Goal: Information Seeking & Learning: Learn about a topic

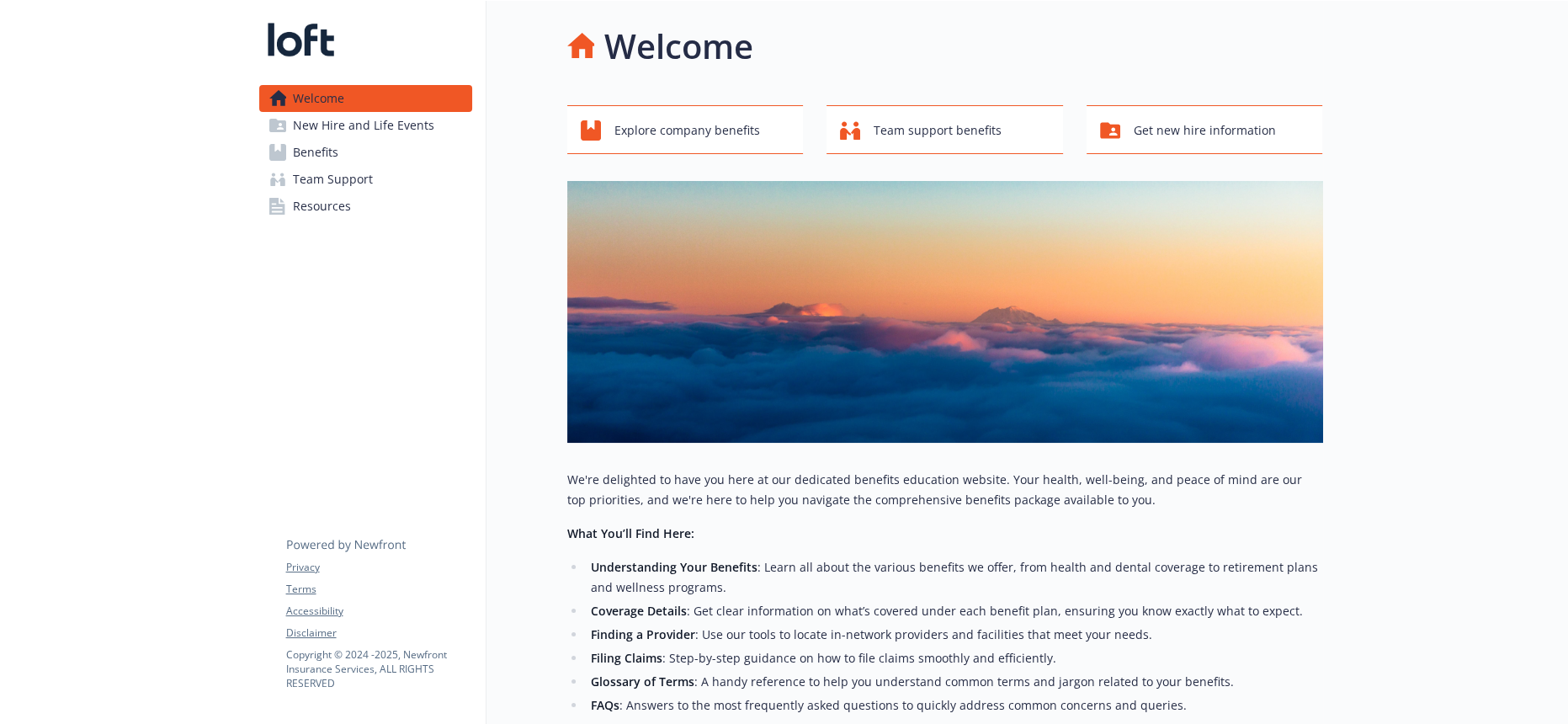
click at [319, 166] on span "Team Support" at bounding box center [333, 179] width 80 height 27
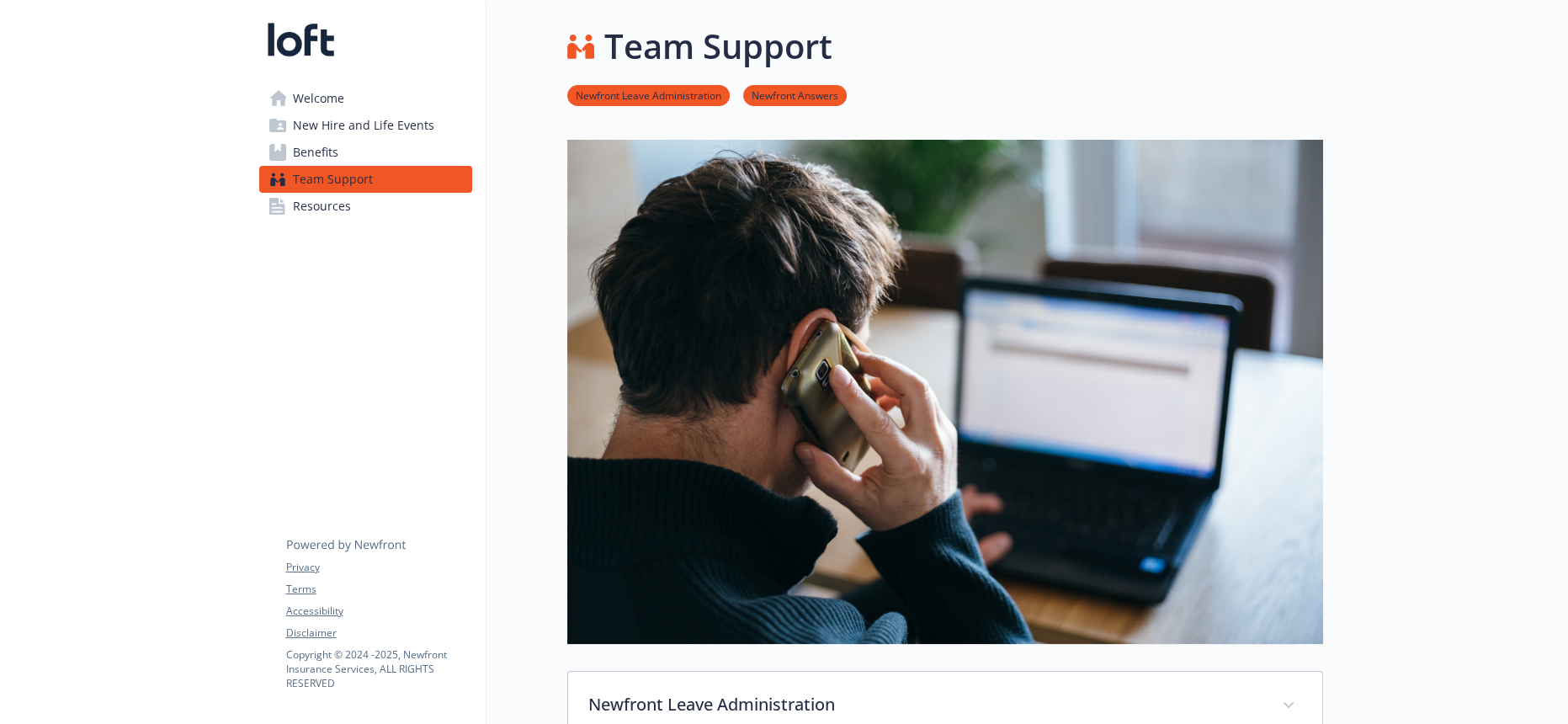
click at [321, 139] on span "Benefits" at bounding box center [316, 152] width 46 height 27
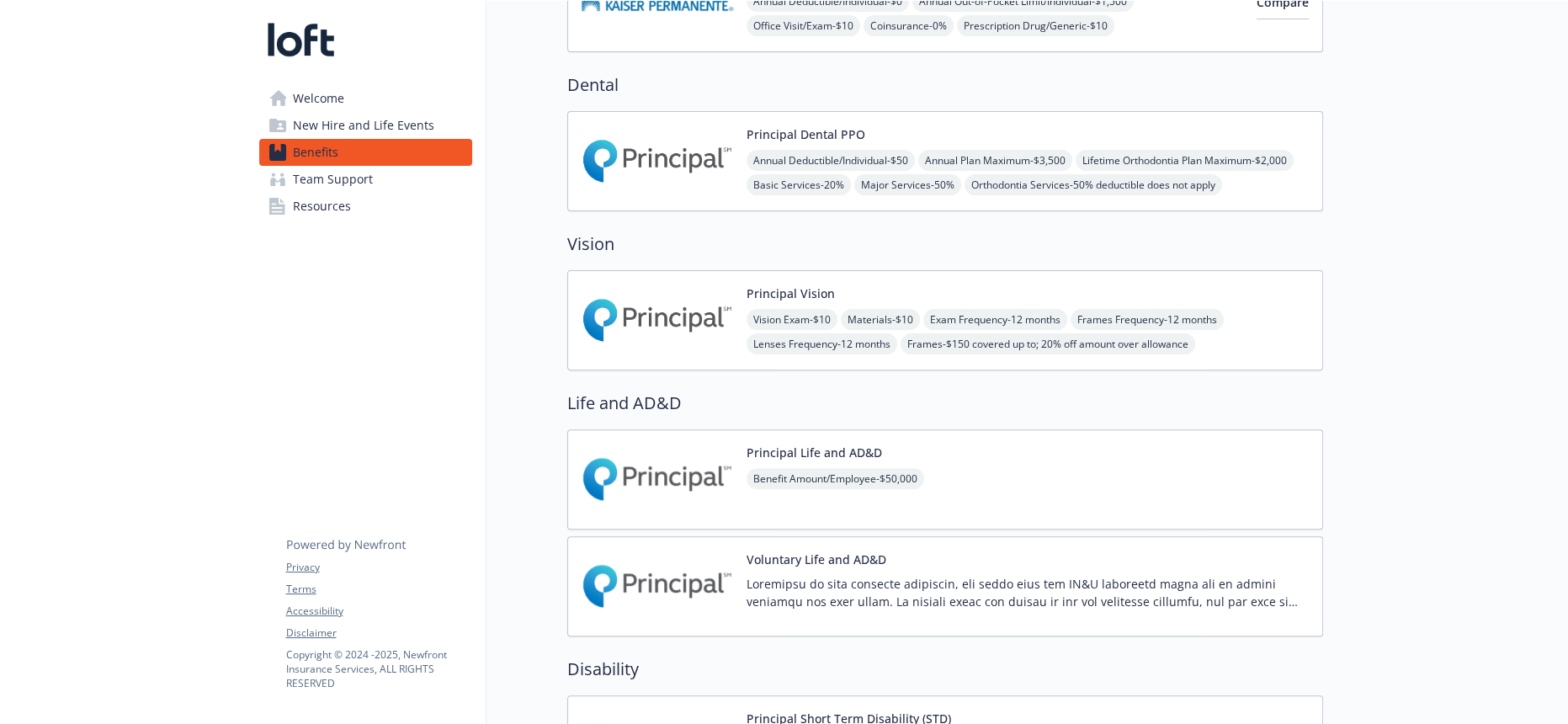
scroll to position [468, 0]
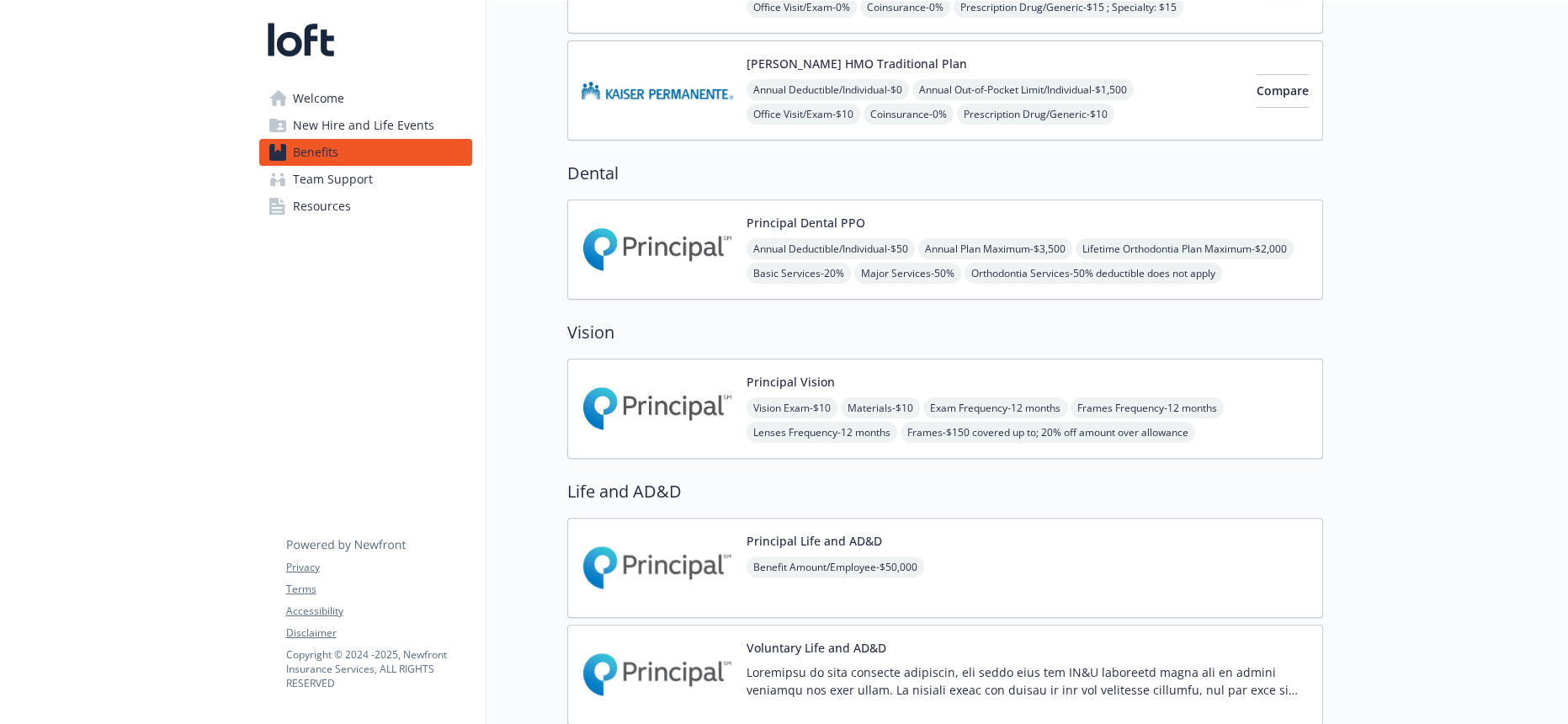
click at [684, 373] on img at bounding box center [658, 409] width 151 height 71
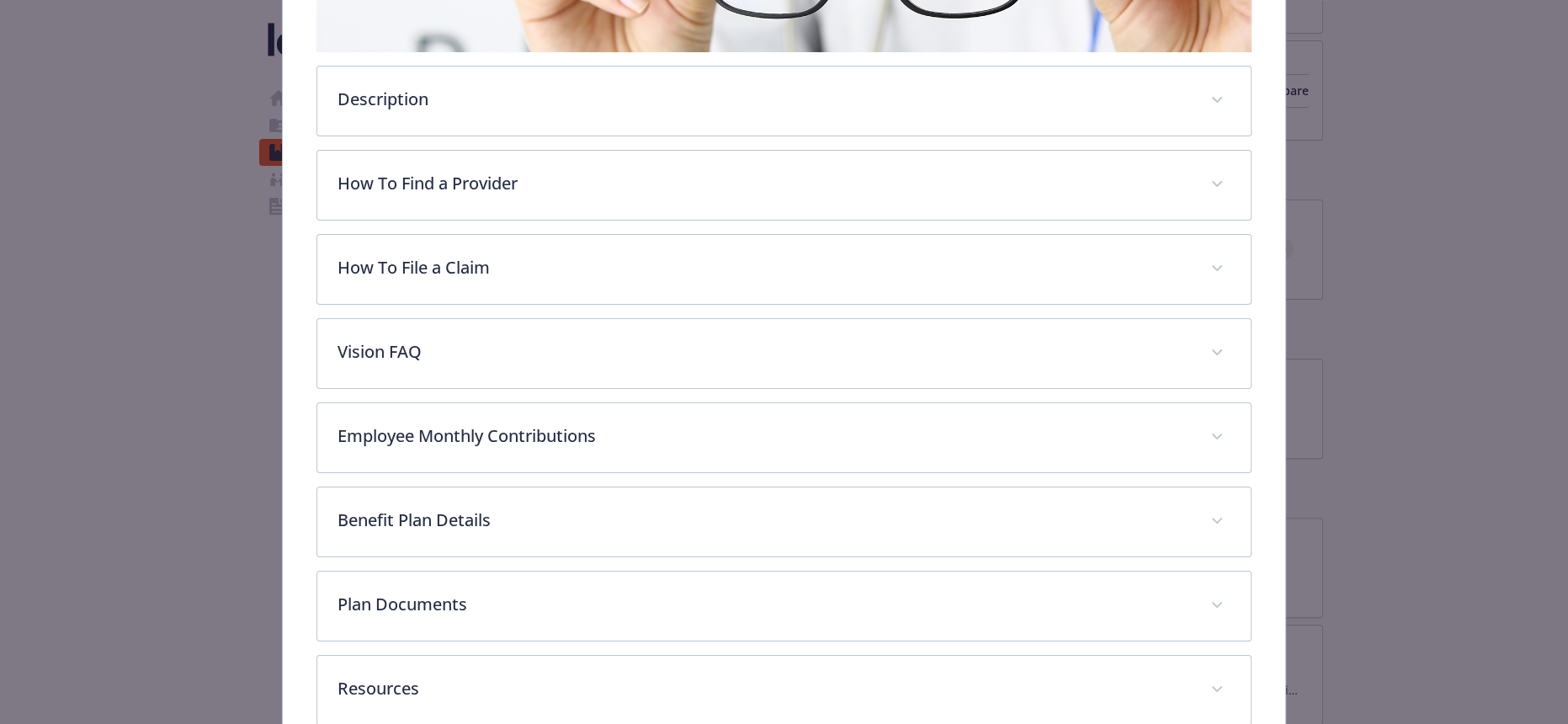
scroll to position [427, 0]
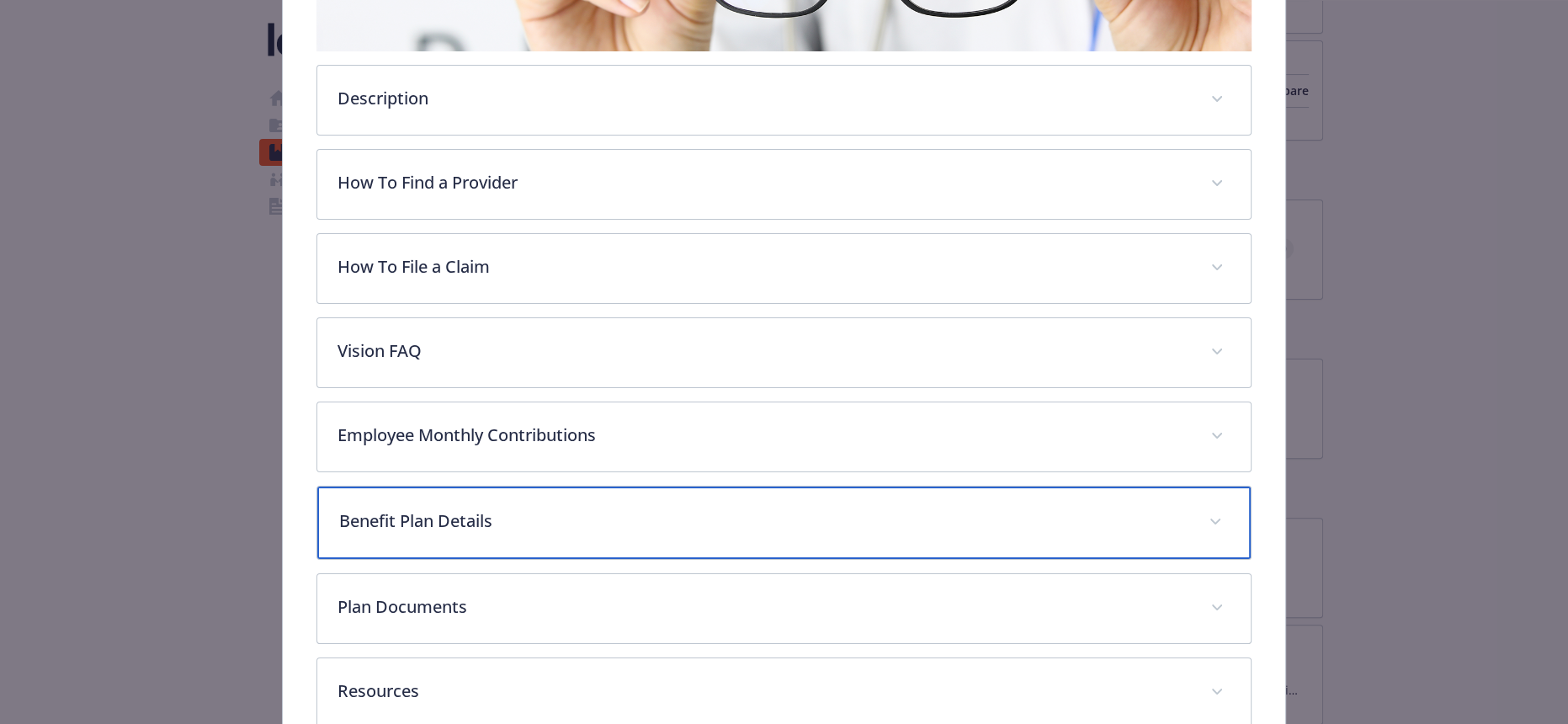
click at [445, 487] on div "Benefit Plan Details" at bounding box center [783, 523] width 932 height 72
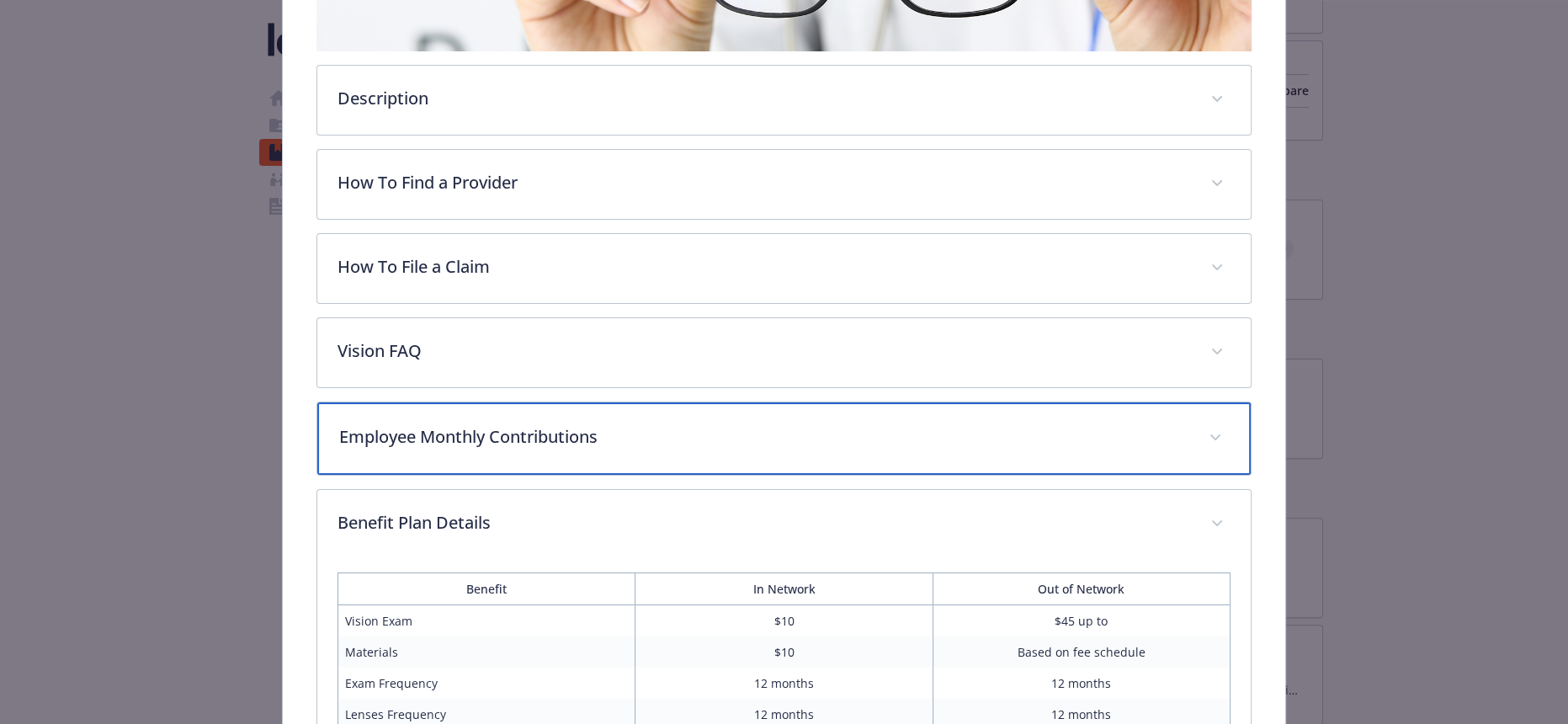
click at [453, 403] on div "Employee Monthly Contributions" at bounding box center [783, 439] width 932 height 72
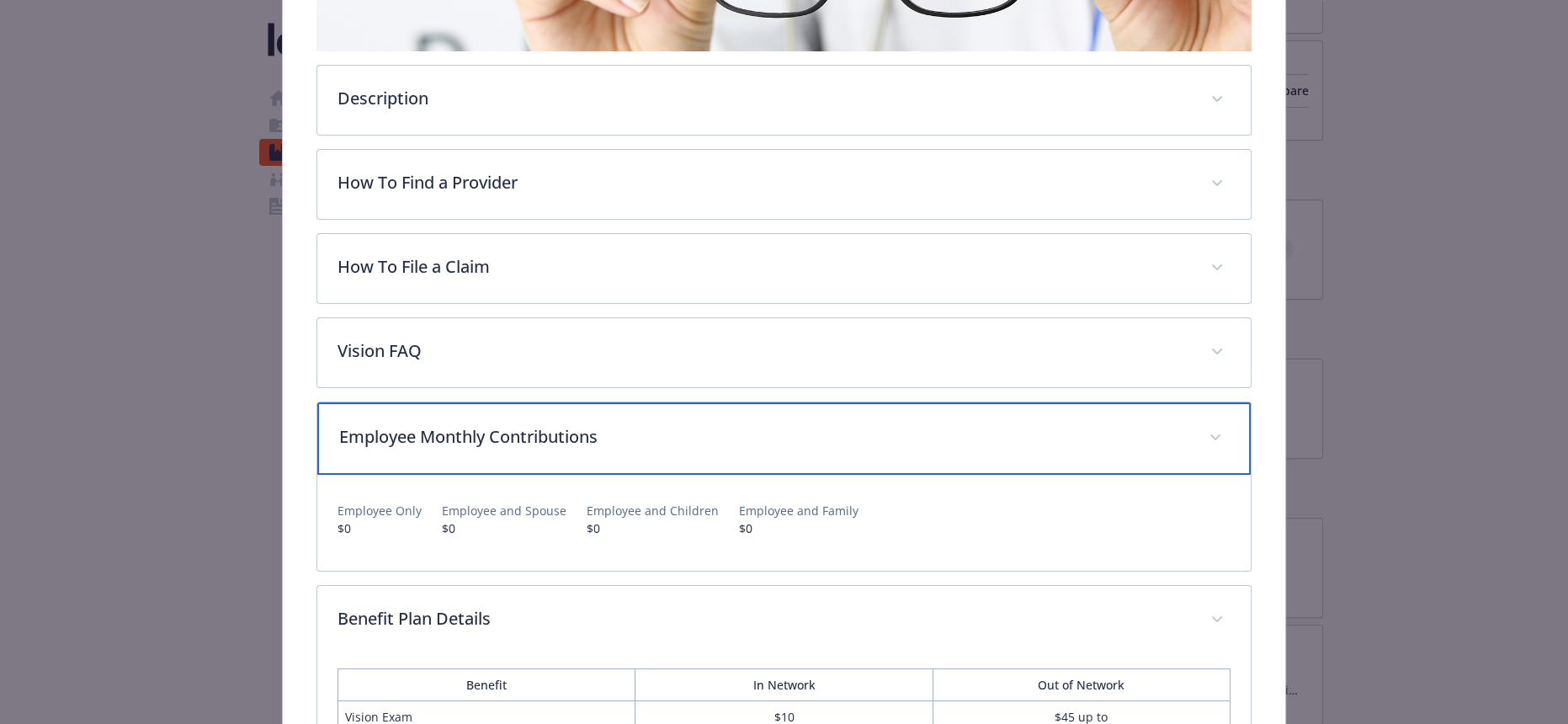
scroll to position [0, 0]
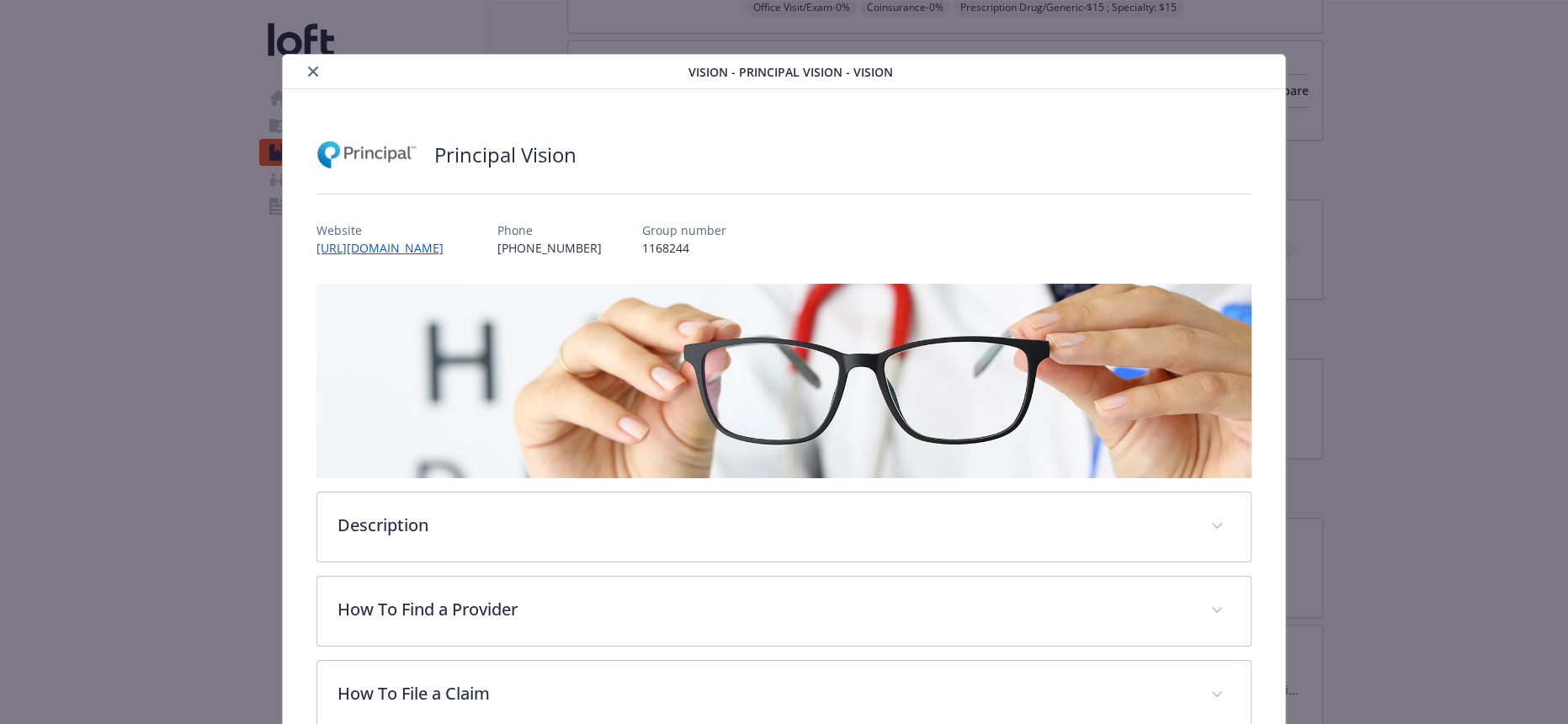
click at [308, 67] on icon "close" at bounding box center [313, 71] width 10 height 10
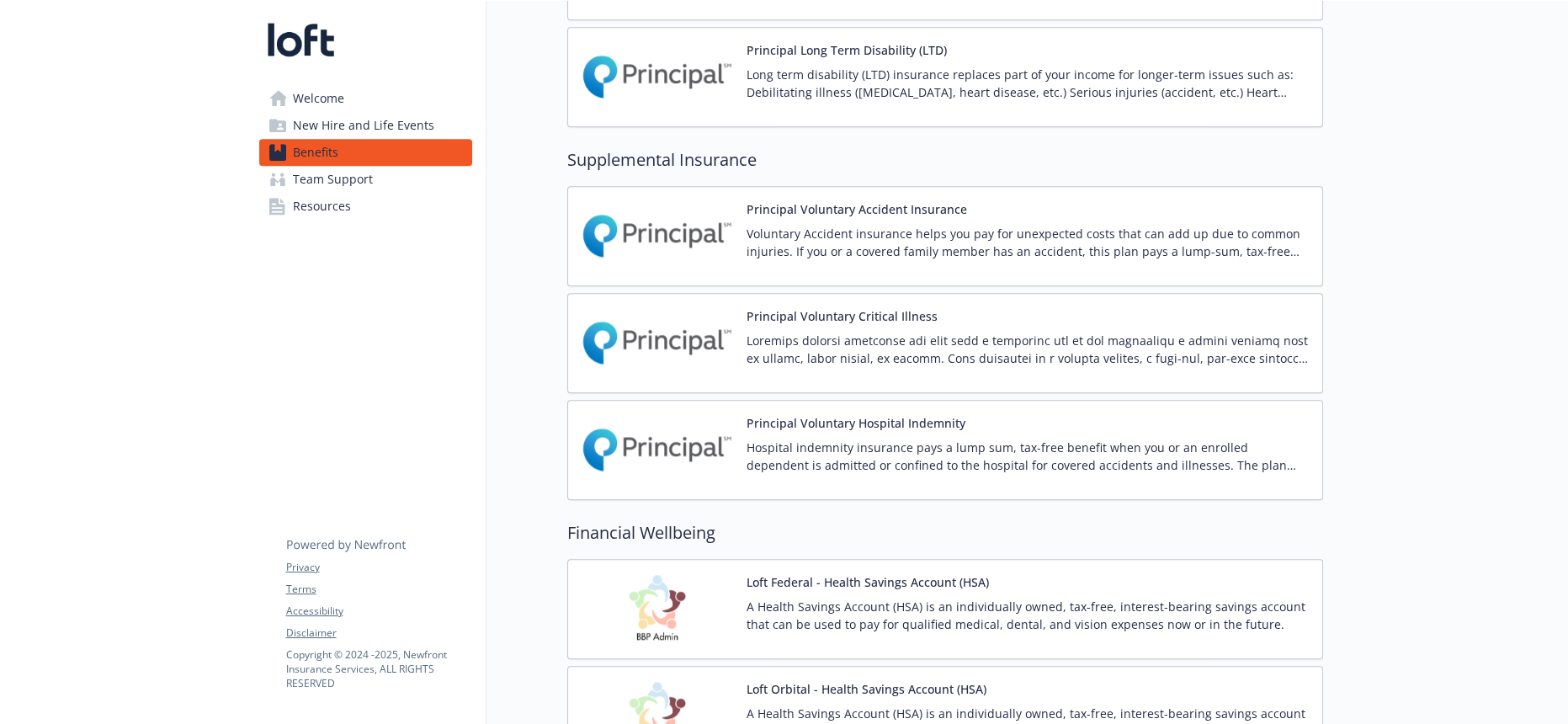
scroll to position [1216, 0]
